Goal: Transaction & Acquisition: Purchase product/service

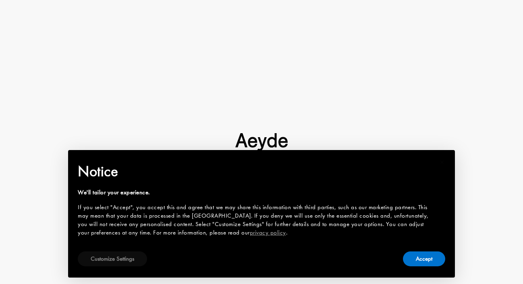
drag, startPoint x: 136, startPoint y: 258, endPoint x: 114, endPoint y: 262, distance: 22.5
click at [136, 258] on button "Customize Settings" at bounding box center [112, 259] width 69 height 15
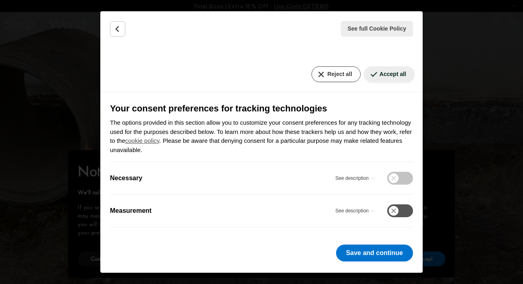
scroll to position [77, 0]
click at [334, 70] on button "Reject all" at bounding box center [335, 75] width 49 height 16
click at [340, 71] on button "Reject all" at bounding box center [335, 75] width 49 height 16
click at [365, 255] on button "Save and continue" at bounding box center [374, 253] width 77 height 17
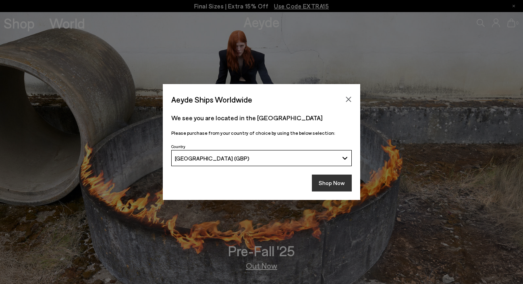
click at [339, 185] on button "Shop Now" at bounding box center [332, 183] width 40 height 17
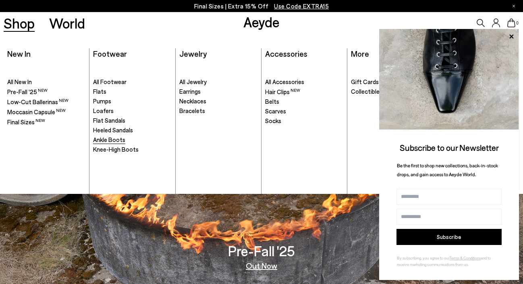
click at [114, 136] on span "Ankle Boots" at bounding box center [109, 139] width 32 height 7
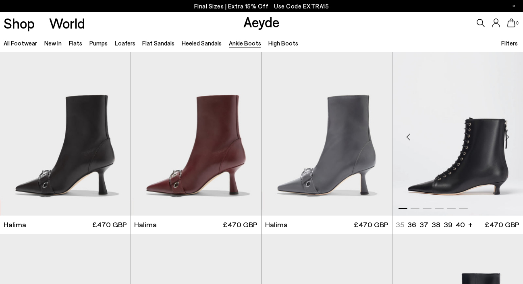
click at [506, 136] on div "Next slide" at bounding box center [506, 137] width 24 height 24
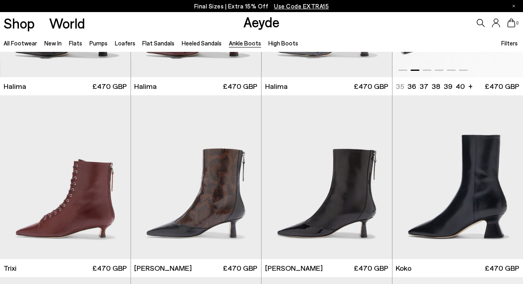
scroll to position [228, 0]
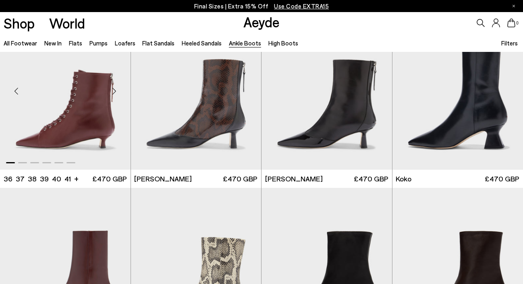
click at [115, 89] on div "Next slide" at bounding box center [114, 91] width 24 height 24
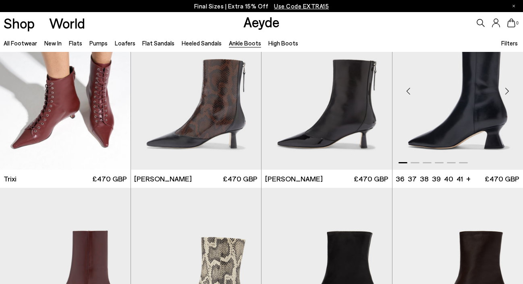
click at [506, 91] on div "Next slide" at bounding box center [506, 91] width 24 height 24
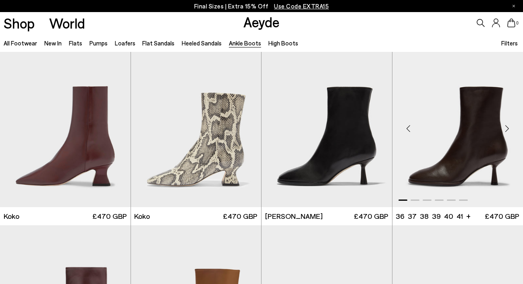
scroll to position [372, 0]
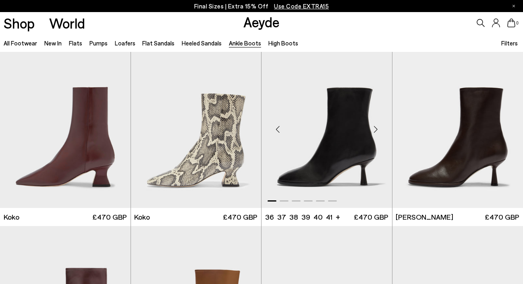
click at [375, 129] on div "Next slide" at bounding box center [376, 129] width 24 height 24
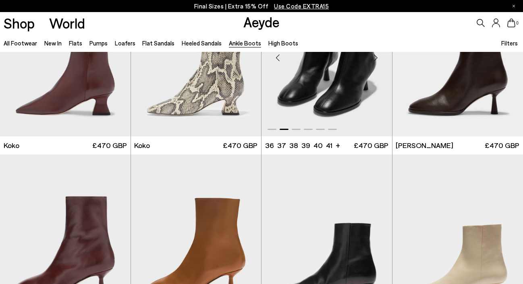
scroll to position [552, 0]
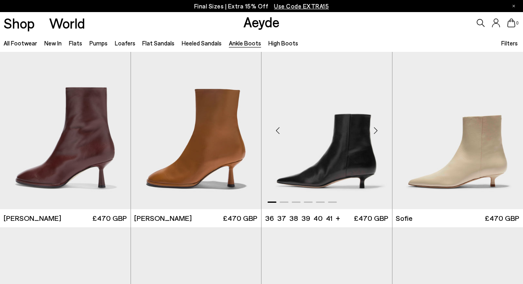
click at [374, 132] on div "Next slide" at bounding box center [376, 130] width 24 height 24
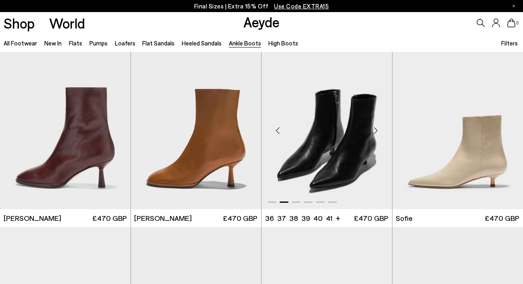
click at [376, 131] on div "Next slide" at bounding box center [376, 130] width 24 height 24
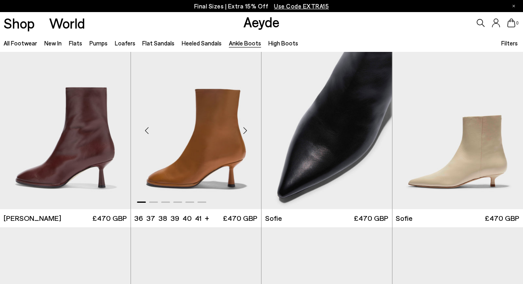
click at [245, 133] on div "Next slide" at bounding box center [245, 130] width 24 height 24
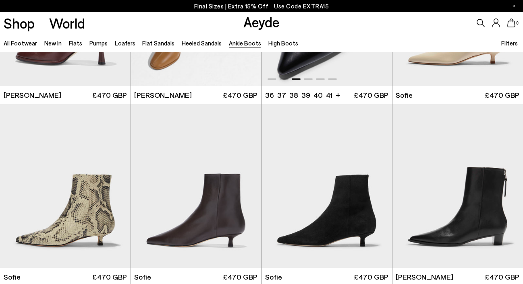
scroll to position [736, 0]
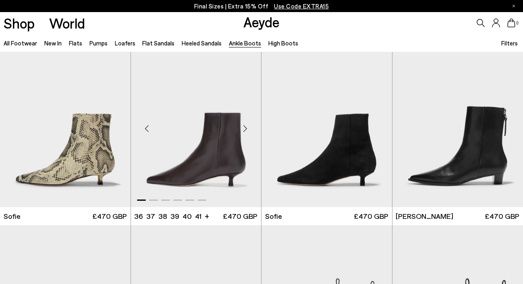
click at [245, 125] on div "Next slide" at bounding box center [245, 128] width 24 height 24
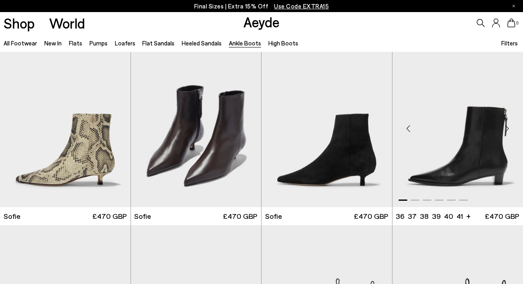
click at [506, 128] on div "Next slide" at bounding box center [506, 128] width 24 height 24
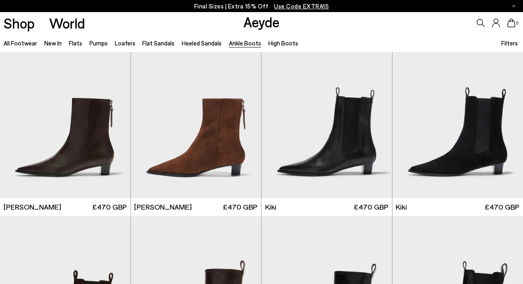
scroll to position [952, 0]
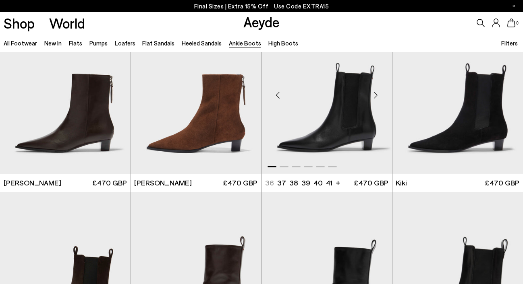
click at [376, 97] on div "Next slide" at bounding box center [376, 95] width 24 height 24
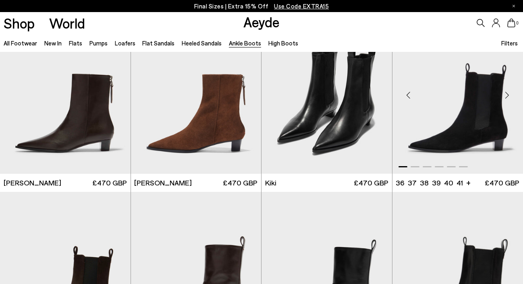
click at [506, 96] on div "Next slide" at bounding box center [506, 95] width 24 height 24
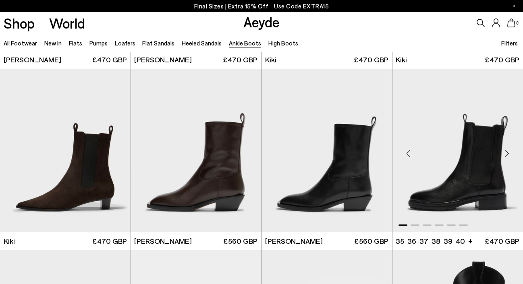
scroll to position [1076, 0]
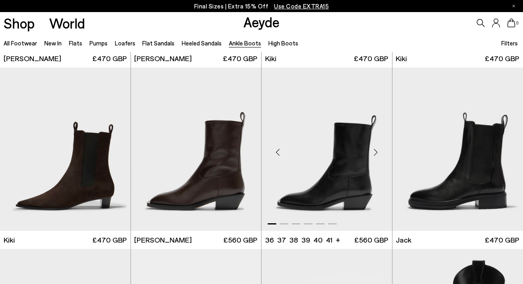
click at [375, 152] on div "Next slide" at bounding box center [376, 152] width 24 height 24
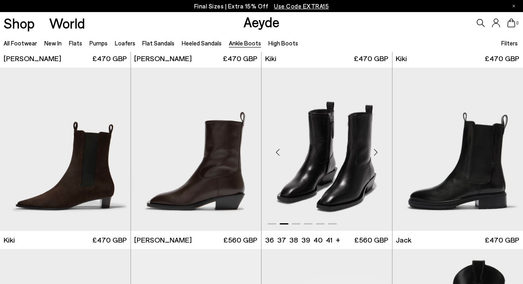
click at [375, 152] on div "Next slide" at bounding box center [376, 152] width 24 height 24
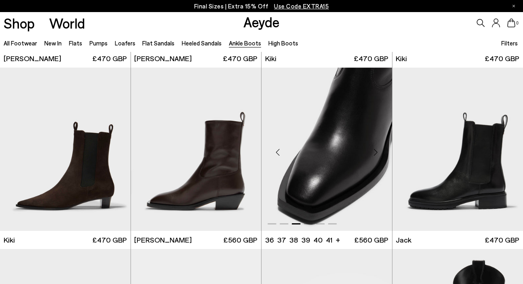
click at [375, 152] on div "Next slide" at bounding box center [376, 152] width 24 height 24
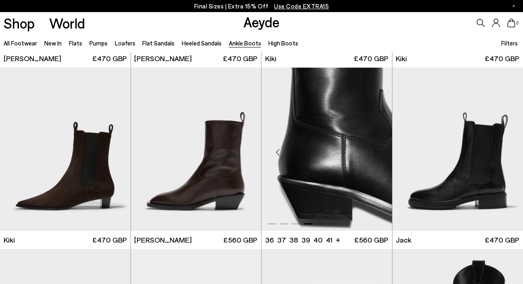
click at [375, 152] on div "Next slide" at bounding box center [376, 152] width 24 height 24
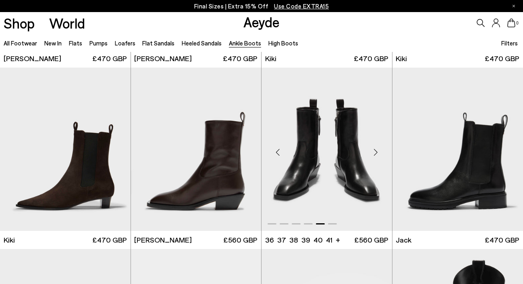
click at [375, 152] on div "Next slide" at bounding box center [376, 152] width 24 height 24
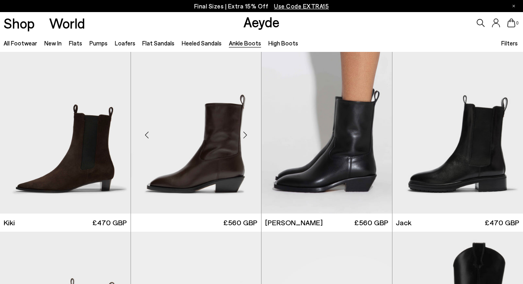
scroll to position [1077, 0]
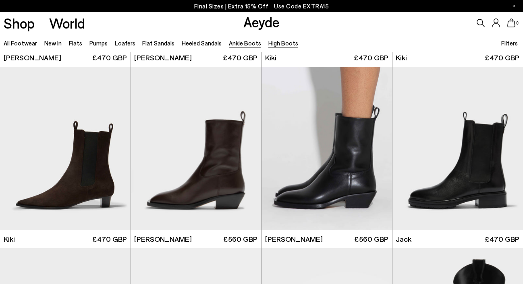
click at [274, 43] on link "High Boots" at bounding box center [283, 42] width 30 height 7
